Goal: Task Accomplishment & Management: Use online tool/utility

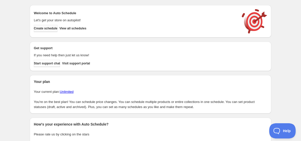
click at [57, 29] on span "Create schedule" at bounding box center [46, 28] width 24 height 4
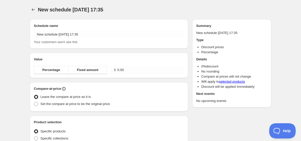
radio input "true"
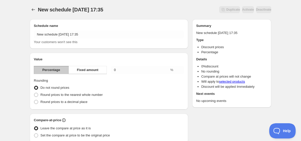
scroll to position [16, 0]
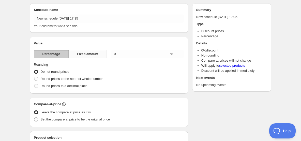
click at [85, 53] on span "Fixed amount" at bounding box center [88, 54] width 22 height 5
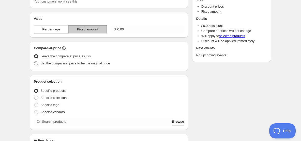
scroll to position [0, 0]
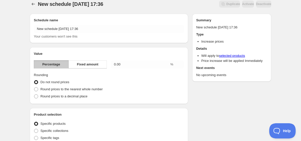
scroll to position [3, 0]
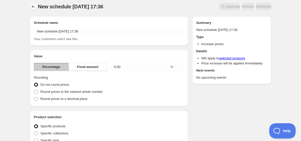
click at [32, 7] on icon "Schedules" at bounding box center [33, 6] width 5 height 5
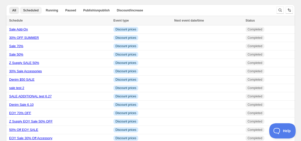
scroll to position [3, 0]
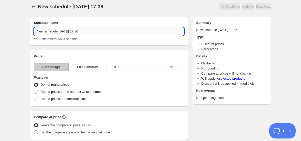
click at [72, 32] on input "New schedule [DATE] 17:36" at bounding box center [109, 31] width 150 height 8
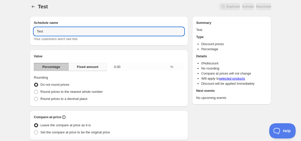
type input "Test"
click at [96, 68] on span "Fixed amount" at bounding box center [88, 67] width 22 height 5
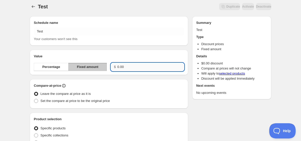
click at [124, 69] on input "0.00" at bounding box center [150, 67] width 67 height 8
type input "0"
type input "50.00"
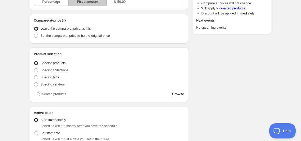
scroll to position [69, 0]
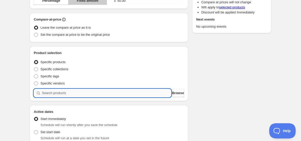
click at [59, 92] on input "search" at bounding box center [106, 93] width 129 height 8
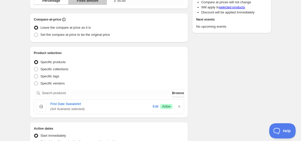
click at [14, 34] on div "Test. This page is ready Test Duplicate Activate Deactivate More actions Duplic…" at bounding box center [150, 111] width 301 height 361
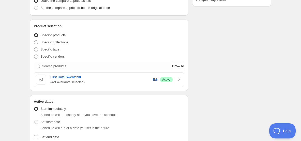
scroll to position [100, 0]
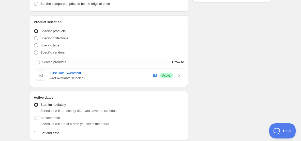
click at [16, 55] on div "Test. This page is ready Test Duplicate Activate Deactivate More actions Duplic…" at bounding box center [150, 80] width 301 height 361
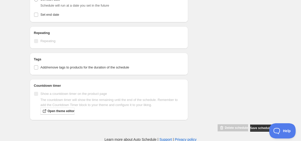
scroll to position [219, 0]
click at [251, 126] on span "Save schedule" at bounding box center [260, 128] width 21 height 4
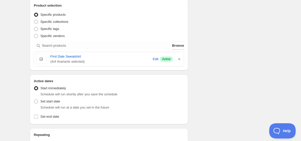
scroll to position [0, 0]
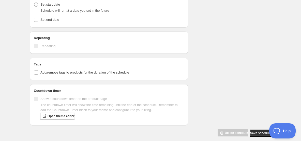
scroll to position [247, 0]
click at [37, 22] on input "Set end date" at bounding box center [36, 20] width 4 height 4
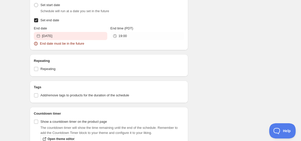
click at [37, 22] on input "Set end date" at bounding box center [36, 20] width 4 height 4
checkbox input "false"
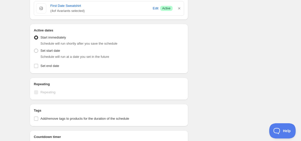
scroll to position [202, 0]
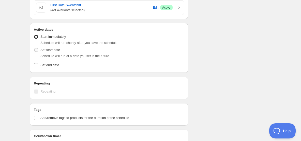
click at [35, 48] on span at bounding box center [36, 50] width 4 height 4
click at [34, 48] on input "Set start date" at bounding box center [34, 48] width 0 height 0
radio input "true"
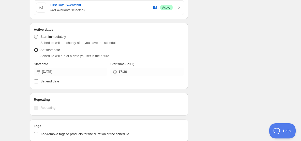
click at [37, 37] on span at bounding box center [36, 37] width 4 height 4
click at [34, 35] on input "Start immediately" at bounding box center [34, 35] width 0 height 0
radio input "true"
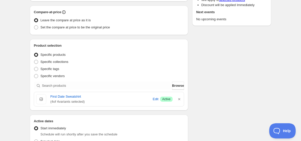
scroll to position [0, 0]
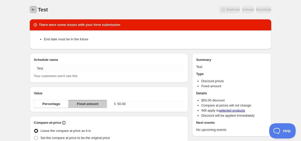
click at [31, 9] on icon "Schedules" at bounding box center [33, 9] width 5 height 5
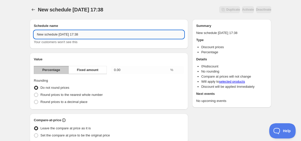
click at [73, 34] on input "New schedule [DATE] 17:38" at bounding box center [109, 34] width 150 height 8
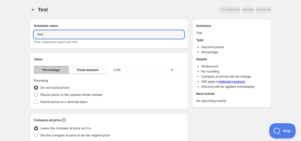
type input "Test"
click at [96, 72] on span "Fixed amount" at bounding box center [88, 70] width 22 height 5
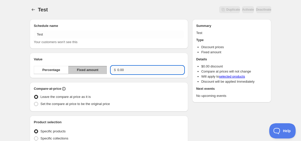
click at [118, 71] on input "0.00" at bounding box center [150, 70] width 67 height 8
type input "50.00"
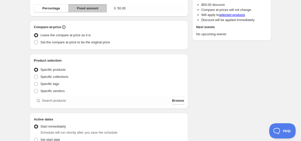
scroll to position [77, 0]
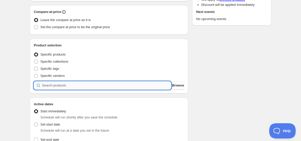
click at [49, 86] on input "search" at bounding box center [106, 86] width 129 height 8
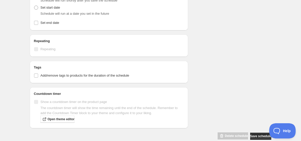
scroll to position [244, 0]
click at [256, 135] on span "Save schedule" at bounding box center [260, 137] width 21 height 4
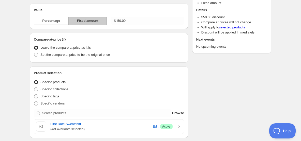
scroll to position [82, 0]
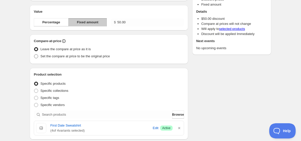
click at [36, 57] on span at bounding box center [36, 56] width 4 height 4
click at [34, 55] on input "Set the compare at price to be the original price" at bounding box center [34, 54] width 0 height 0
radio input "true"
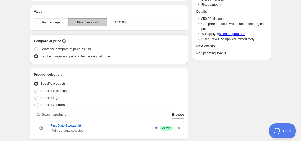
click at [21, 68] on div "Test. This page is ready Test Duplicate Activate Deactivate More actions Duplic…" at bounding box center [150, 115] width 301 height 395
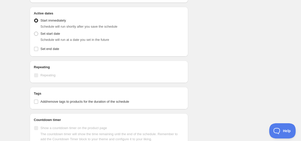
scroll to position [220, 0]
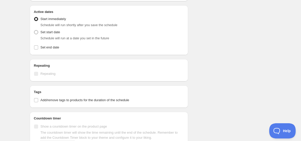
click at [36, 32] on span at bounding box center [36, 32] width 4 height 4
click at [34, 30] on input "Set start date" at bounding box center [34, 30] width 0 height 0
radio input "true"
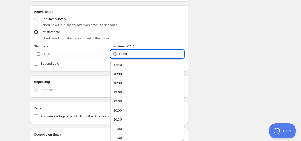
click at [125, 56] on input "17:38" at bounding box center [150, 54] width 65 height 8
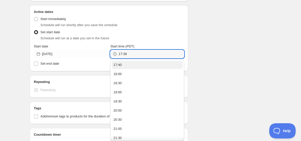
click at [122, 65] on button "17:40" at bounding box center [147, 65] width 70 height 8
type input "17:40"
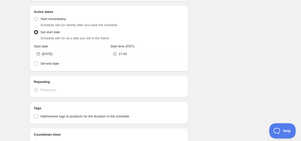
scroll to position [270, 0]
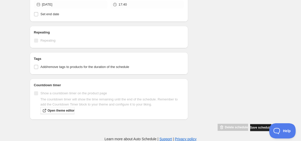
click at [251, 127] on span "Save schedule" at bounding box center [260, 128] width 21 height 4
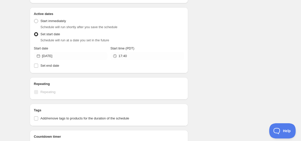
scroll to position [219, 0]
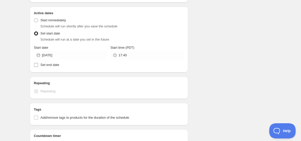
click at [36, 66] on input "Set end date" at bounding box center [36, 65] width 4 height 4
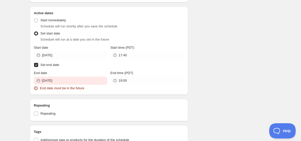
click at [36, 65] on input "Set end date" at bounding box center [36, 65] width 4 height 4
checkbox input "false"
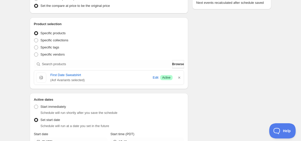
scroll to position [0, 0]
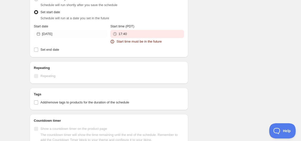
scroll to position [248, 0]
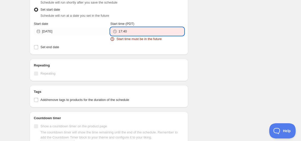
click at [129, 31] on input "17:40" at bounding box center [150, 31] width 65 height 8
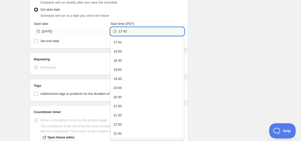
type input "17:42"
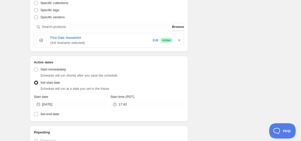
scroll to position [174, 0]
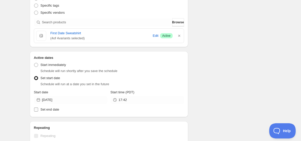
click at [36, 110] on input "Set end date" at bounding box center [36, 110] width 4 height 4
checkbox input "true"
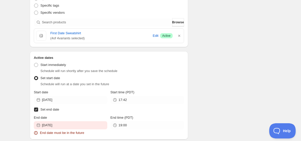
click at [17, 88] on div "Test. This page is ready Test Duplicate Activate Deactivate More actions Duplic…" at bounding box center [150, 43] width 301 height 434
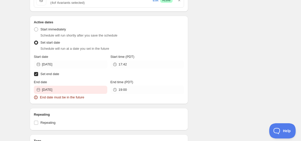
scroll to position [216, 0]
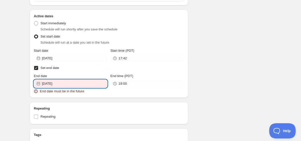
click at [54, 85] on input "[DATE]" at bounding box center [74, 84] width 65 height 8
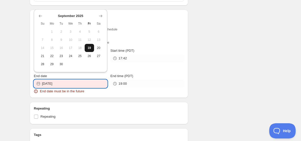
click at [93, 49] on button "19" at bounding box center [89, 48] width 9 height 8
type input "[DATE]"
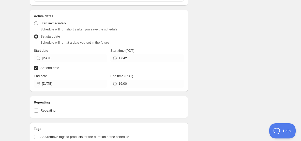
click at [37, 70] on input "Set end date" at bounding box center [36, 68] width 4 height 4
checkbox input "false"
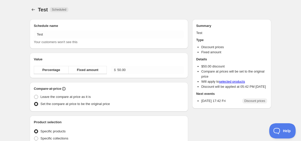
radio input "true"
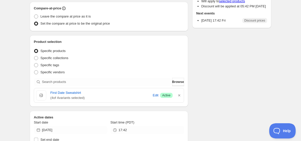
click at [16, 78] on div "Test. This page is ready Test Scheduled Duplicate Activate Deactivate More acti…" at bounding box center [150, 93] width 301 height 348
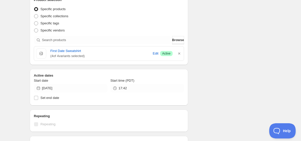
scroll to position [116, 0]
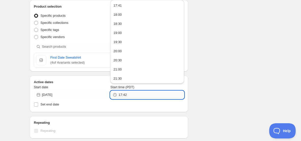
click at [120, 98] on input "17:42" at bounding box center [150, 95] width 65 height 8
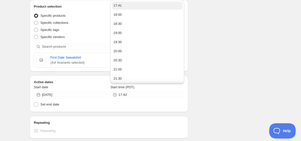
click at [125, 7] on button "17:41" at bounding box center [147, 6] width 70 height 8
type input "17:41"
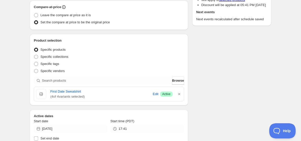
scroll to position [150, 0]
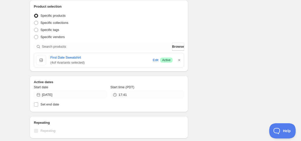
click at [13, 64] on div "Test. This page is ready Test Scheduled Duplicate Activate Deactivate More acti…" at bounding box center [150, 41] width 301 height 382
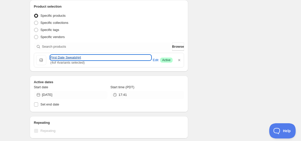
click at [65, 59] on link "First Date Sweatshirt" at bounding box center [100, 57] width 101 height 5
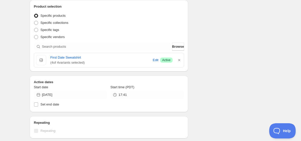
click at [15, 59] on div "Test. This page is ready Test Scheduled Duplicate Activate Deactivate More acti…" at bounding box center [150, 41] width 301 height 382
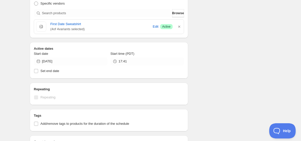
scroll to position [190, 0]
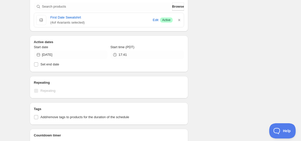
click at [12, 25] on div "Test. This page is ready Test Scheduled Duplicate Activate Deactivate More acti…" at bounding box center [150, 1] width 301 height 382
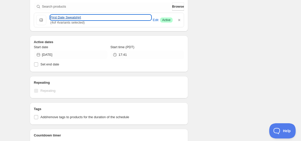
click at [63, 16] on link "First Date Sweatshirt" at bounding box center [100, 17] width 101 height 5
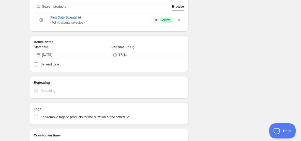
click at [19, 28] on div "Test. This page is ready Test Scheduled Duplicate Activate Deactivate More acti…" at bounding box center [150, 1] width 301 height 382
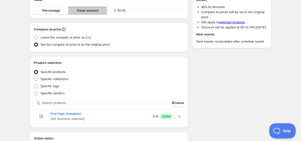
scroll to position [0, 0]
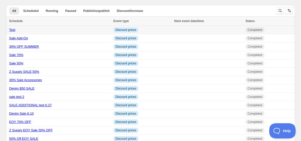
click at [11, 30] on link "Test" at bounding box center [12, 30] width 6 height 4
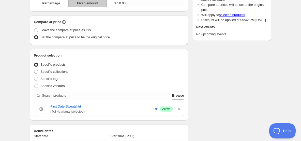
scroll to position [226, 0]
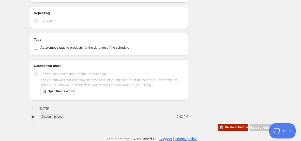
click at [225, 128] on span "Delete schedule" at bounding box center [236, 127] width 23 height 4
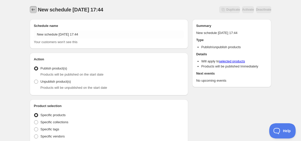
click at [33, 10] on icon "Schedules" at bounding box center [33, 9] width 5 height 5
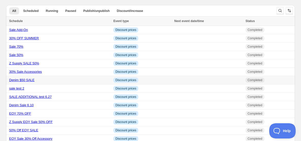
click at [15, 81] on link "Denim $50 SALE" at bounding box center [21, 80] width 25 height 4
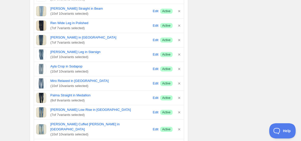
scroll to position [180, 0]
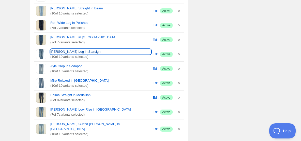
click at [56, 51] on link "[PERSON_NAME] Leg in Starsign" at bounding box center [100, 51] width 101 height 5
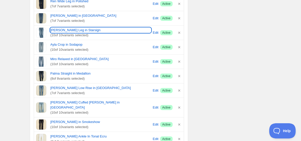
scroll to position [200, 0]
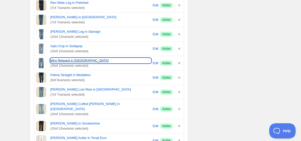
click at [54, 60] on link "Miro Relaxed in [GEOGRAPHIC_DATA]" at bounding box center [100, 60] width 101 height 5
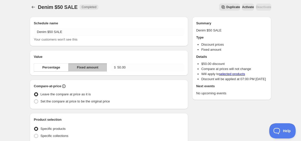
scroll to position [0, 0]
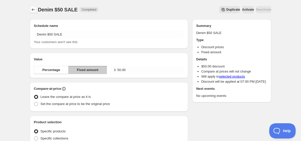
click at [33, 8] on icon "Schedules" at bounding box center [33, 9] width 5 height 5
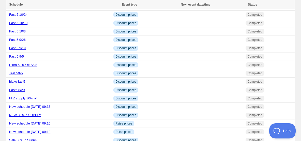
scroll to position [253, 0]
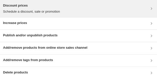
click at [36, 9] on p "Schedule a discount, sale or promotion" at bounding box center [31, 11] width 57 height 5
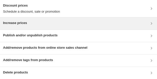
click at [34, 21] on div "Increase prices" at bounding box center [78, 24] width 151 height 6
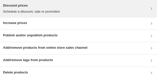
click at [28, 7] on h3 "Discount prices" at bounding box center [31, 5] width 57 height 5
click at [48, 12] on p "Schedule a discount, sale or promotion" at bounding box center [31, 11] width 57 height 5
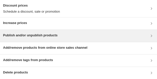
click at [76, 34] on div "Publish and/or unpublish products" at bounding box center [78, 36] width 151 height 6
